Goal: Task Accomplishment & Management: Manage account settings

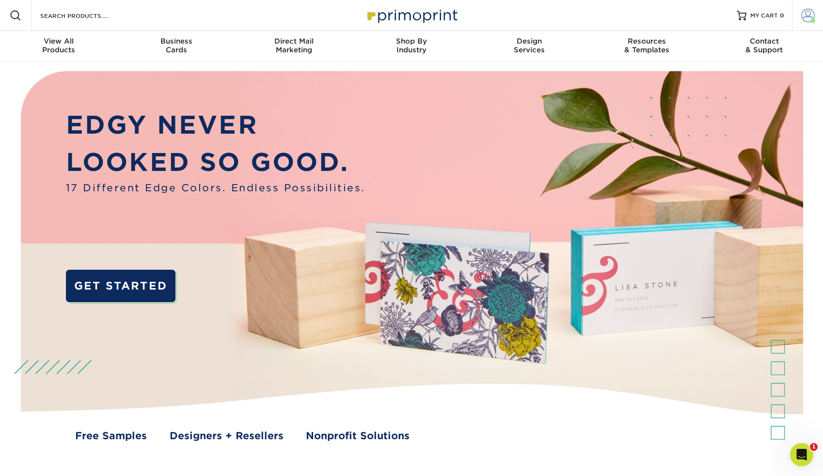
click at [802, 18] on span at bounding box center [808, 16] width 14 height 14
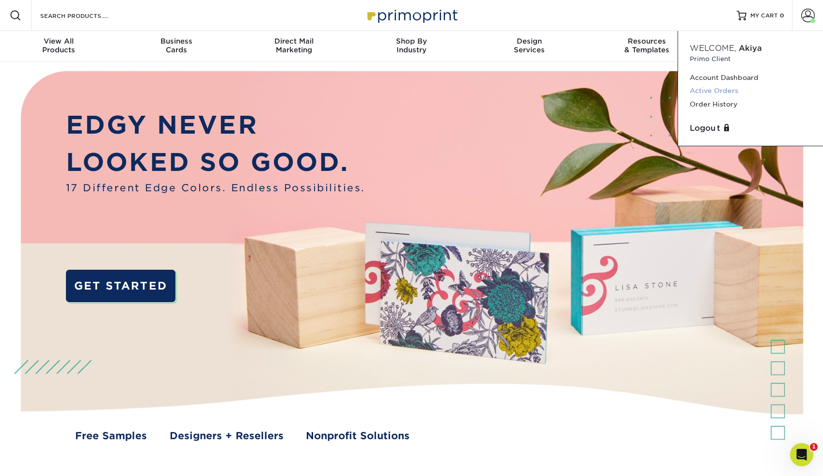
click at [717, 90] on link "Active Orders" at bounding box center [750, 90] width 122 height 13
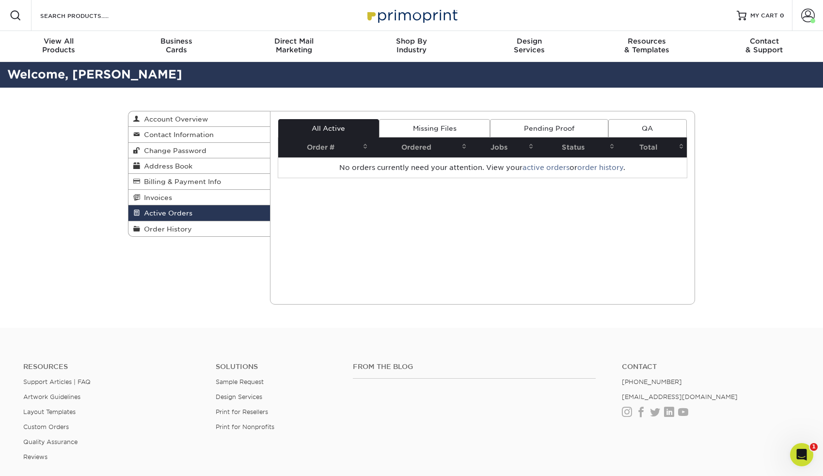
click at [458, 123] on link "Missing Files" at bounding box center [434, 128] width 111 height 18
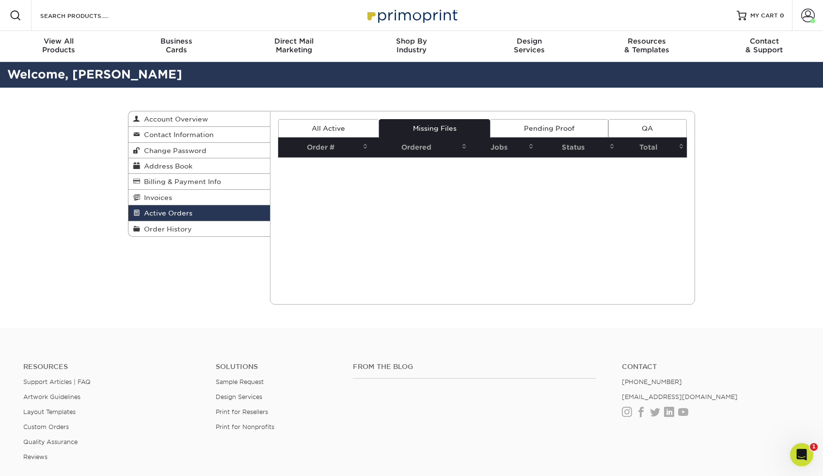
click at [552, 132] on link "Pending Proof" at bounding box center [549, 128] width 118 height 18
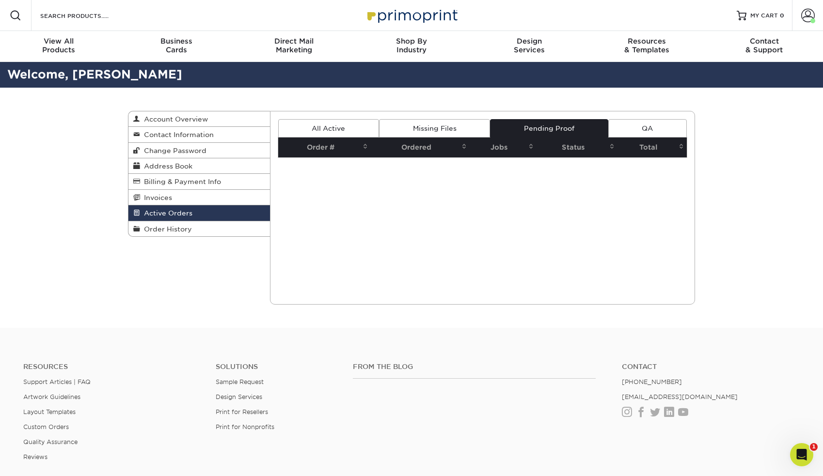
click at [649, 134] on link "QA" at bounding box center [647, 128] width 78 height 18
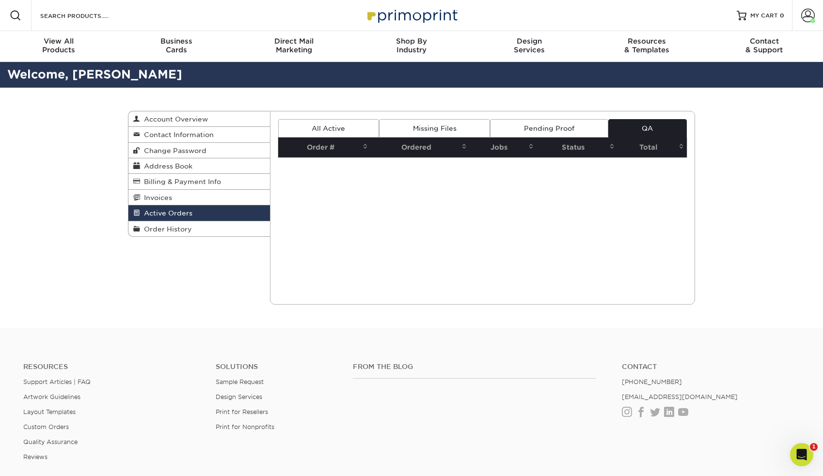
drag, startPoint x: 649, startPoint y: 134, endPoint x: 344, endPoint y: 129, distance: 304.8
click at [344, 129] on ul "All Active Missing Files Pending Proof QA" at bounding box center [482, 128] width 409 height 18
click at [344, 129] on link "All Active" at bounding box center [328, 128] width 101 height 18
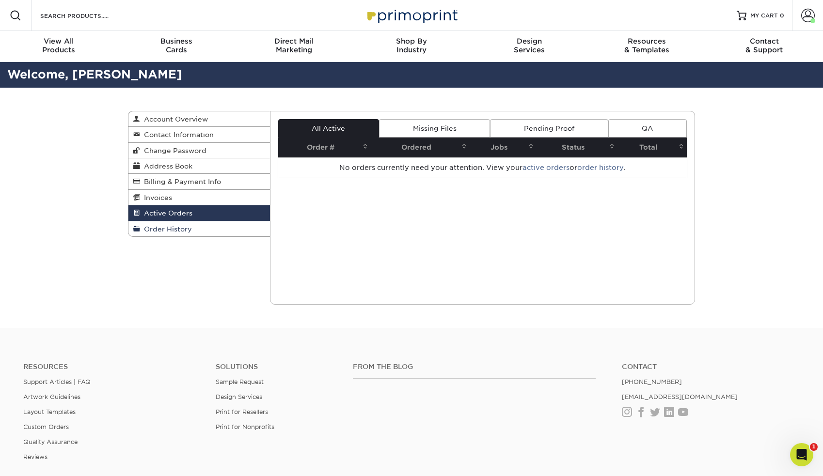
click at [224, 231] on link "Order History" at bounding box center [198, 228] width 141 height 15
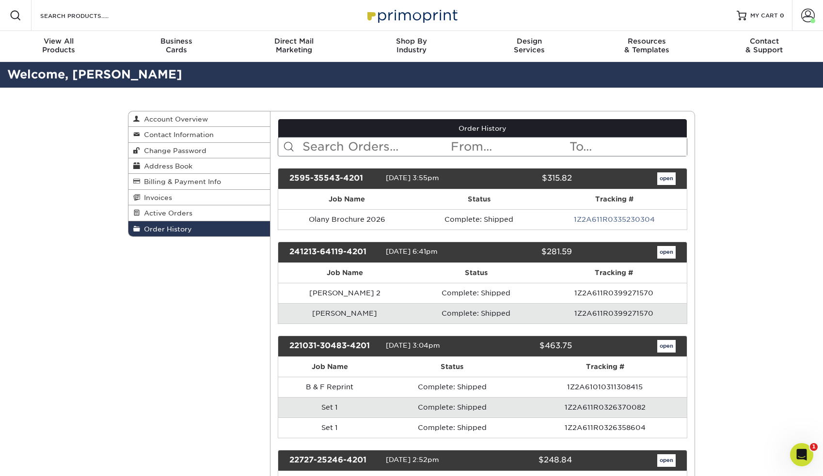
click at [667, 177] on link "open" at bounding box center [666, 178] width 18 height 13
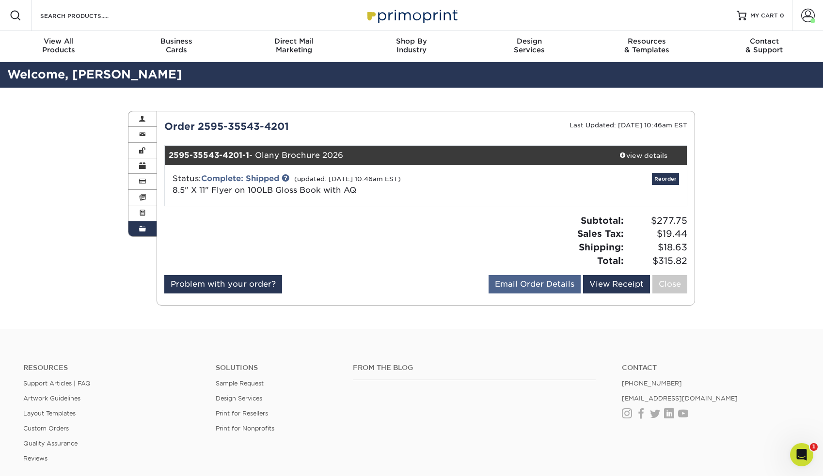
click at [562, 283] on link "Email Order Details" at bounding box center [534, 284] width 92 height 18
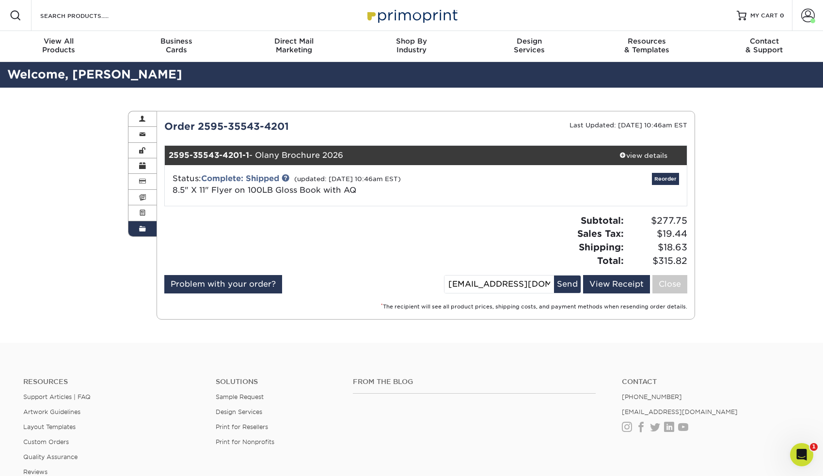
click at [525, 235] on div "Subtotal: $277.75 Sales Tax: $19.44 Shipping: $18.63 Total: $315.82" at bounding box center [559, 240] width 269 height 53
click at [517, 283] on input "[EMAIL_ADDRESS][DOMAIN_NAME]" at bounding box center [498, 284] width 109 height 17
drag, startPoint x: 541, startPoint y: 280, endPoint x: 395, endPoint y: 280, distance: 145.8
click at [395, 280] on div "Problem with your order? Email Order Details [EMAIL_ADDRESS][DOMAIN_NAME] Send …" at bounding box center [425, 286] width 523 height 22
type input "[EMAIL_ADDRESS][DOMAIN_NAME]"
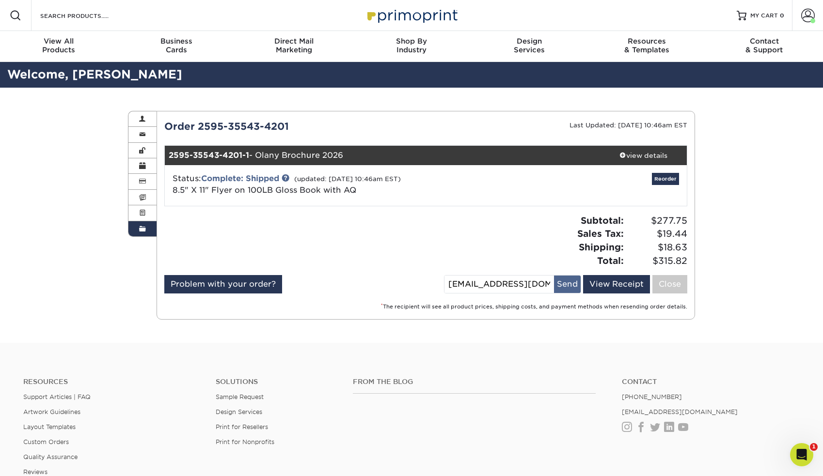
click at [563, 282] on button "Send" at bounding box center [567, 284] width 27 height 17
